Goal: Navigation & Orientation: Find specific page/section

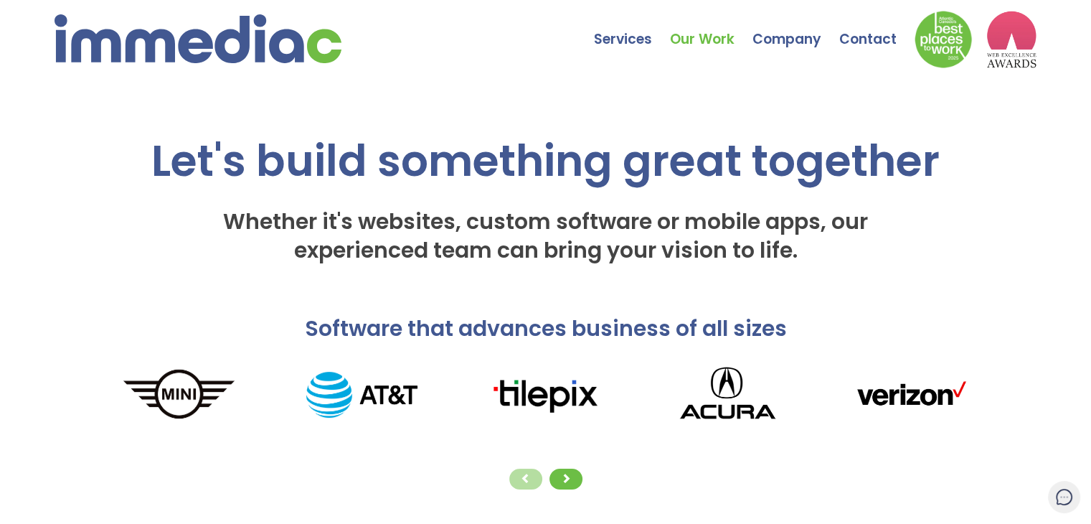
click at [694, 38] on link "Our Work" at bounding box center [711, 29] width 82 height 50
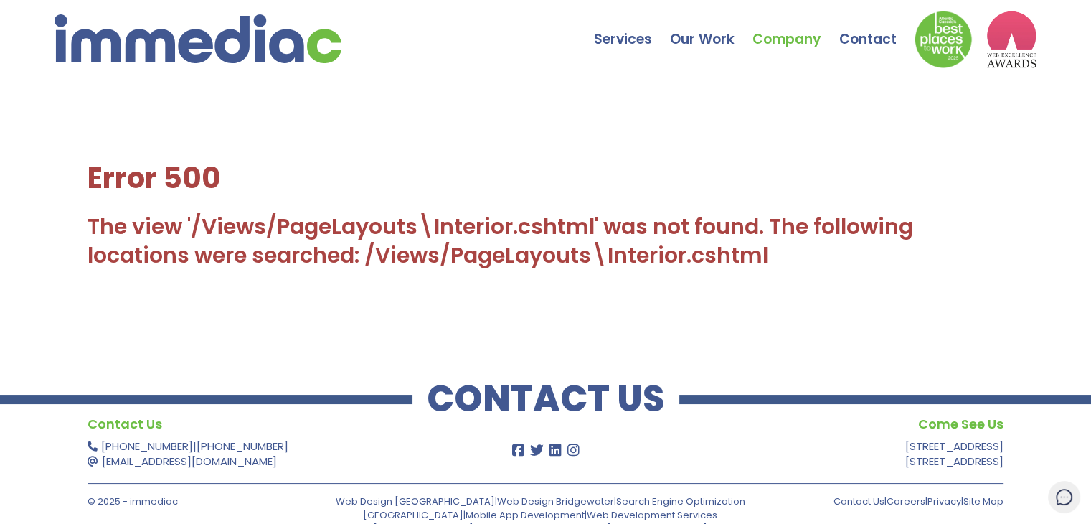
click at [778, 94] on div "Error 500 The view '/Views/PageLayouts\Interior.cshtml' was not found. The foll…" at bounding box center [545, 213] width 1091 height 255
click at [773, 97] on link "Our Team" at bounding box center [791, 97] width 93 height 21
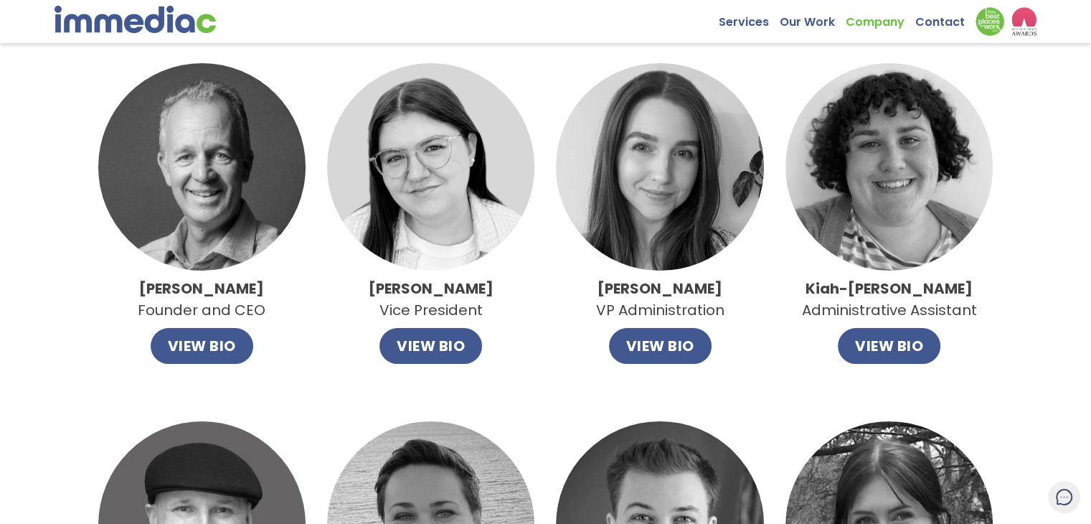
scroll to position [14, 0]
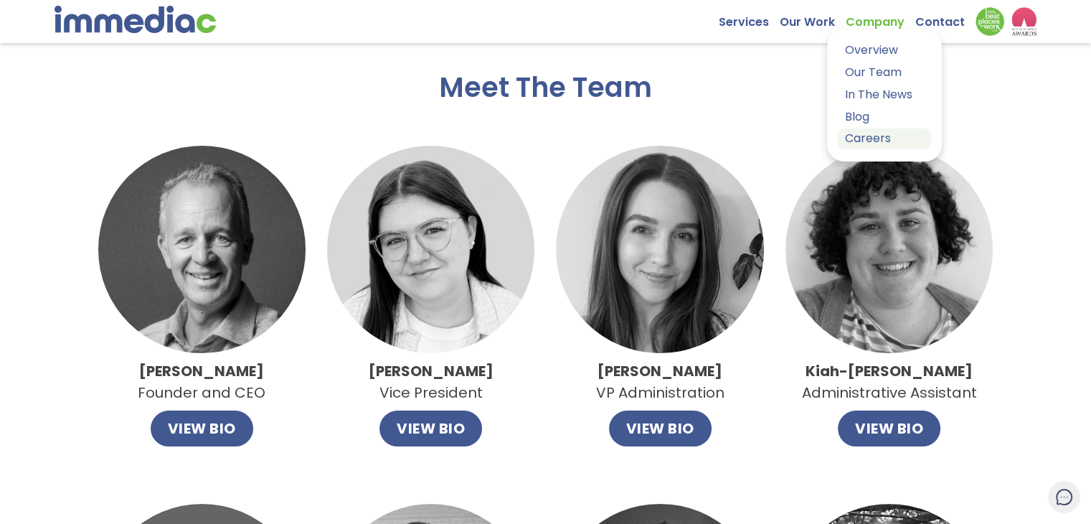
click at [865, 140] on link "Careers" at bounding box center [884, 138] width 93 height 21
